Goal: Download file/media

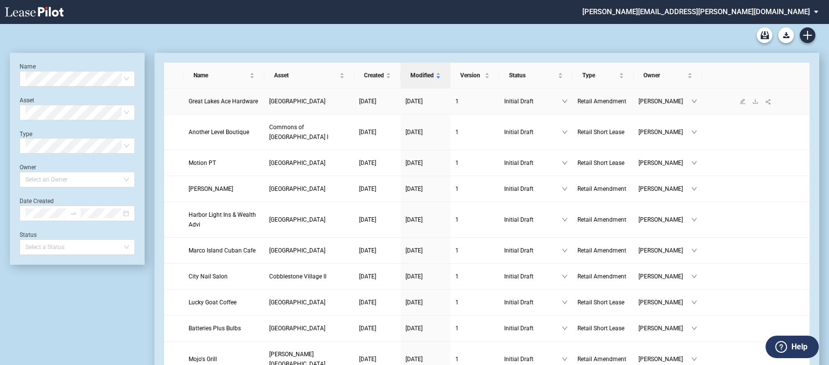
click at [244, 102] on span "Great Lakes Ace Hardware" at bounding box center [223, 101] width 69 height 7
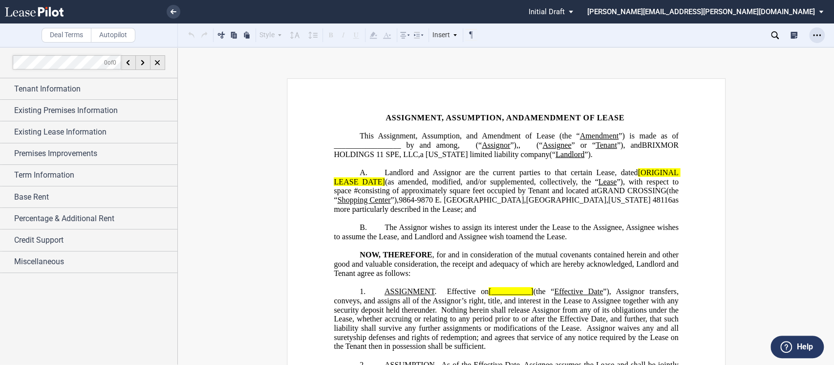
click at [817, 34] on use "Open Lease options menu" at bounding box center [817, 34] width 8 height 1
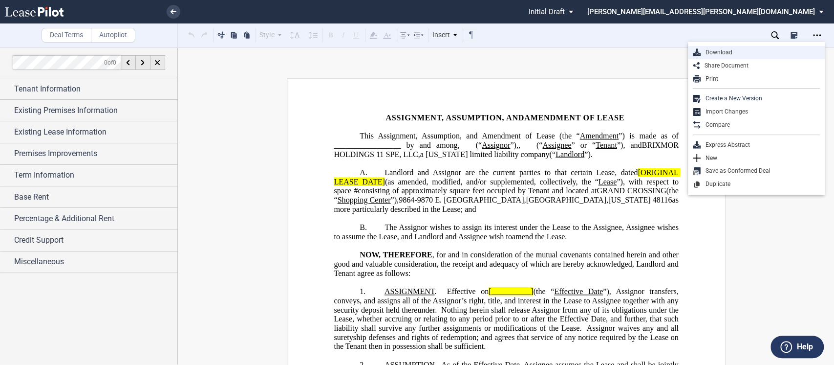
click at [718, 52] on div "Download" at bounding box center [760, 52] width 119 height 8
